Goal: Entertainment & Leisure: Consume media (video, audio)

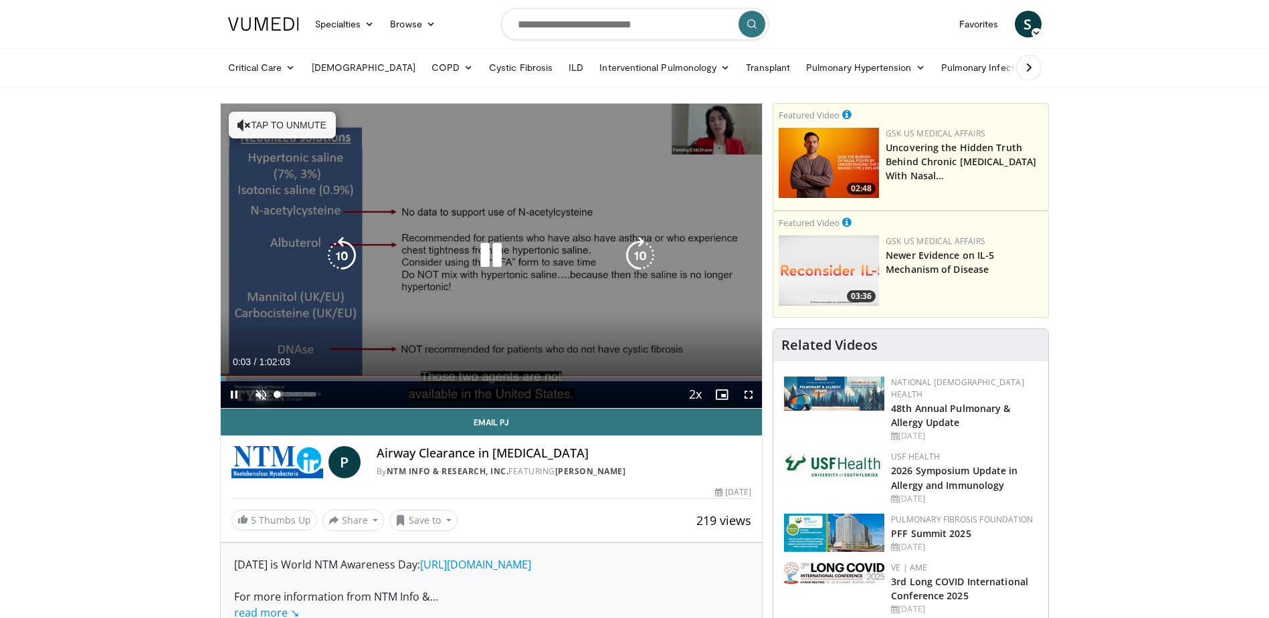
click at [260, 391] on span "Video Player" at bounding box center [260, 394] width 27 height 27
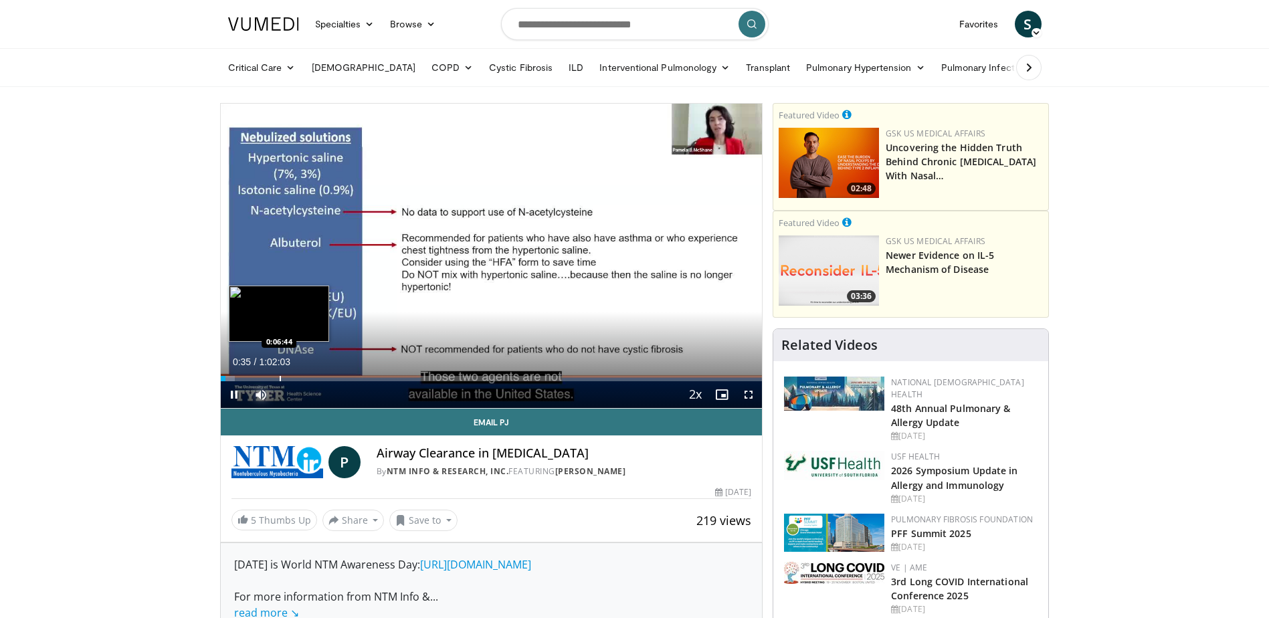
click at [280, 377] on div "Progress Bar" at bounding box center [280, 378] width 1 height 5
click at [237, 376] on div "Progress Bar" at bounding box center [237, 378] width 1 height 5
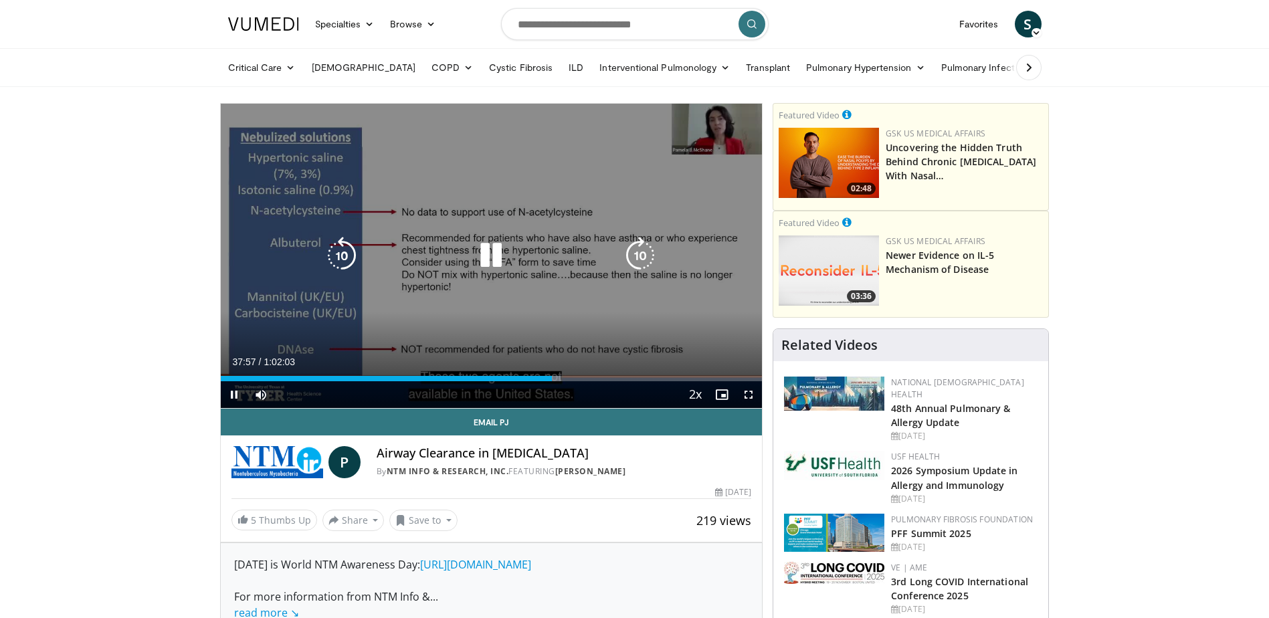
click at [488, 245] on icon "Video Player" at bounding box center [490, 255] width 37 height 37
